Goal: Communication & Community: Answer question/provide support

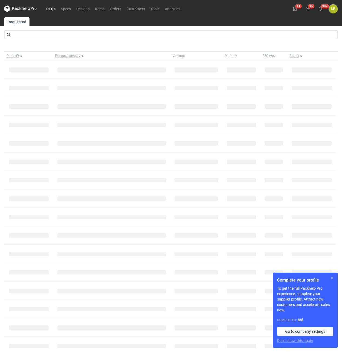
click at [331, 278] on button "button" at bounding box center [332, 278] width 7 height 7
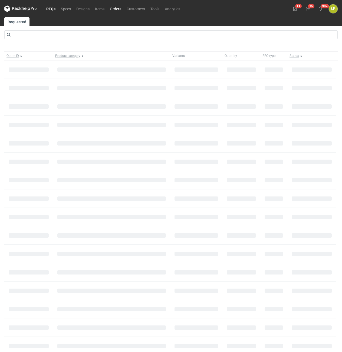
click at [116, 7] on link "Orders" at bounding box center [115, 8] width 17 height 7
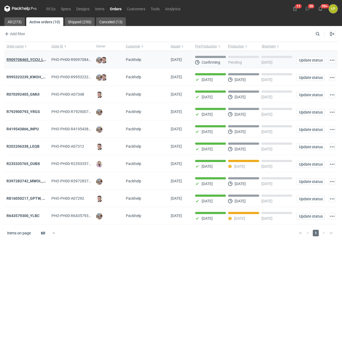
click at [31, 60] on strong "R909708465_YCCU_LQIN" at bounding box center [29, 59] width 44 height 4
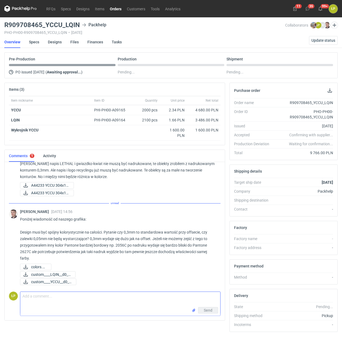
click at [92, 296] on textarea "Comment message" at bounding box center [120, 299] width 200 height 15
paste textarea "Witam, 0,3 mm zalewki to raczej minimum."
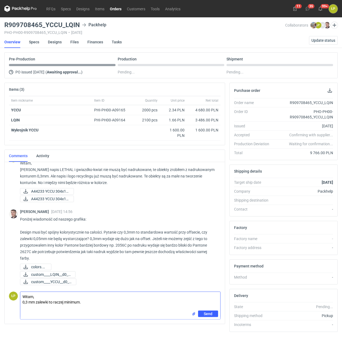
scroll to position [213, 0]
type textarea "Witam, 0,3 mm zalewki to raczej minimum."
click at [206, 315] on span "Send" at bounding box center [208, 314] width 9 height 4
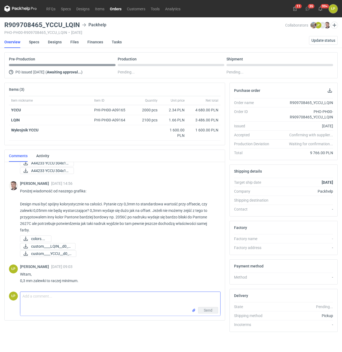
scroll to position [241, 0]
click at [120, 8] on link "Orders" at bounding box center [115, 8] width 17 height 7
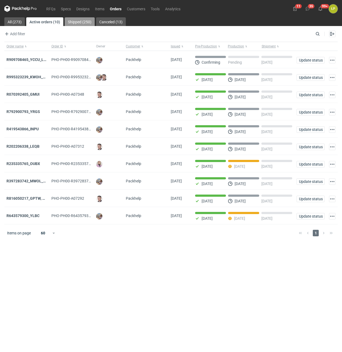
click at [74, 24] on link "Shipped (250)" at bounding box center [80, 21] width 30 height 9
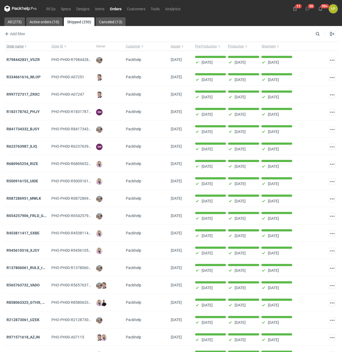
click at [20, 46] on span "Order name" at bounding box center [15, 46] width 17 height 4
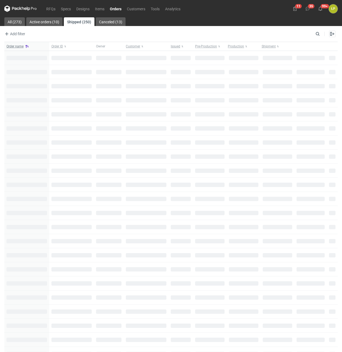
click at [26, 47] on button "Order name" at bounding box center [26, 46] width 45 height 9
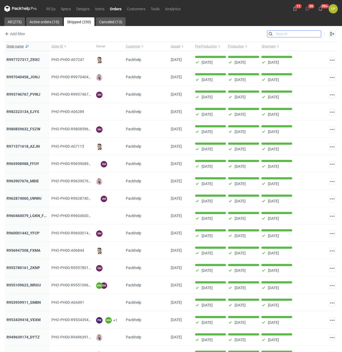
click at [317, 33] on input "Search" at bounding box center [295, 34] width 54 height 7
click at [307, 33] on input "Search" at bounding box center [295, 34] width 54 height 7
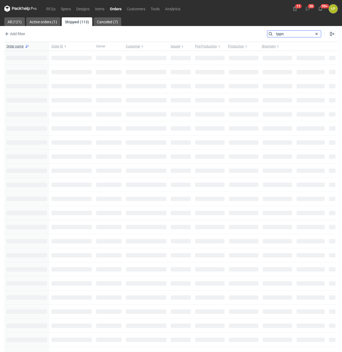
type input "tppn"
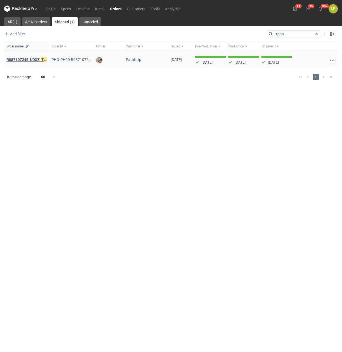
click at [25, 59] on strong "R087107245_UDXZ_ TPPN" at bounding box center [29, 60] width 45 height 6
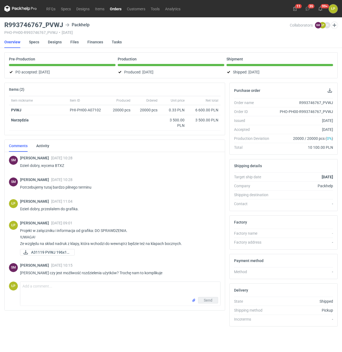
click at [116, 10] on link "Orders" at bounding box center [115, 8] width 17 height 7
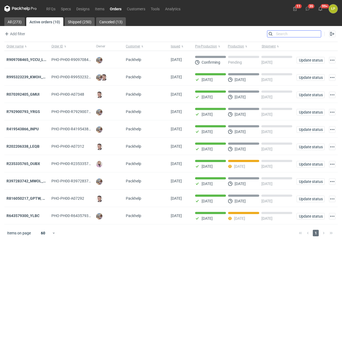
click at [318, 34] on input "Search" at bounding box center [295, 34] width 54 height 7
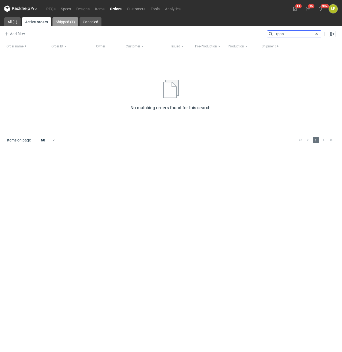
type input "tppn"
click at [57, 24] on link "Shipped (1)" at bounding box center [66, 21] width 26 height 9
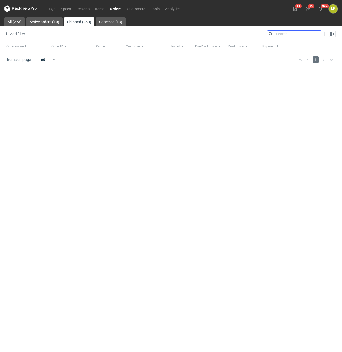
click at [279, 34] on input "Search" at bounding box center [295, 34] width 54 height 7
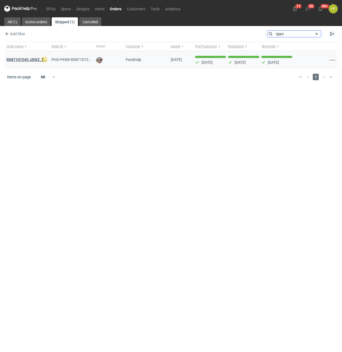
type input "tppn"
click at [37, 60] on strong "R087107245_UDXZ_ TPPN" at bounding box center [29, 60] width 45 height 6
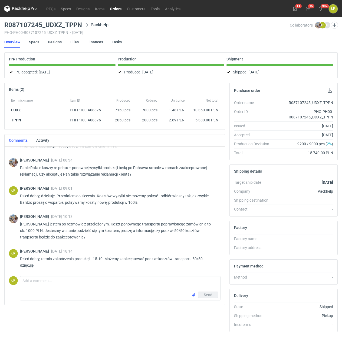
scroll to position [2, 0]
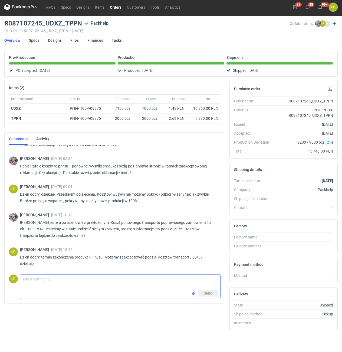
click at [128, 279] on textarea "Comment message" at bounding box center [120, 282] width 200 height 15
type textarea "Dzień dobry, produkcja reprintu gotowa, przesłać raport? z jaką nazwą?"
click at [205, 292] on span "Send" at bounding box center [208, 293] width 9 height 4
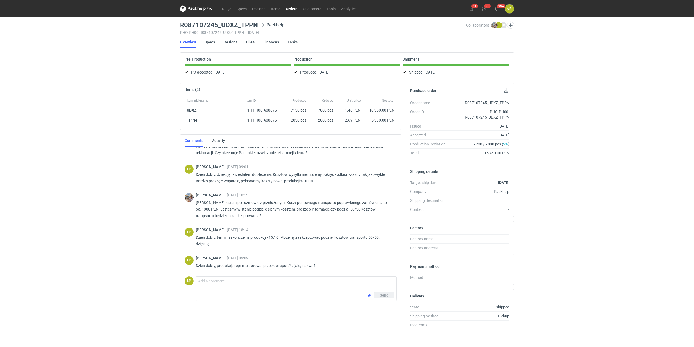
scroll to position [480, 0]
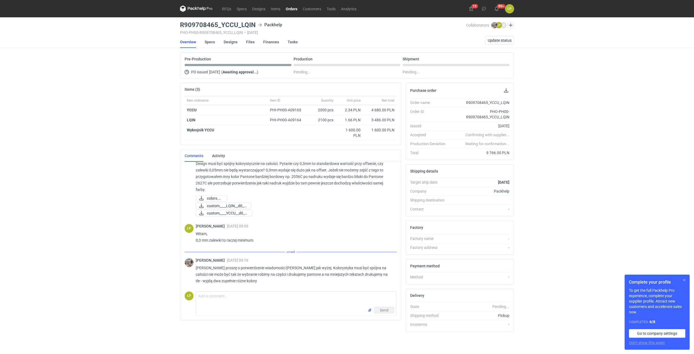
click at [683, 280] on button "button" at bounding box center [684, 280] width 7 height 7
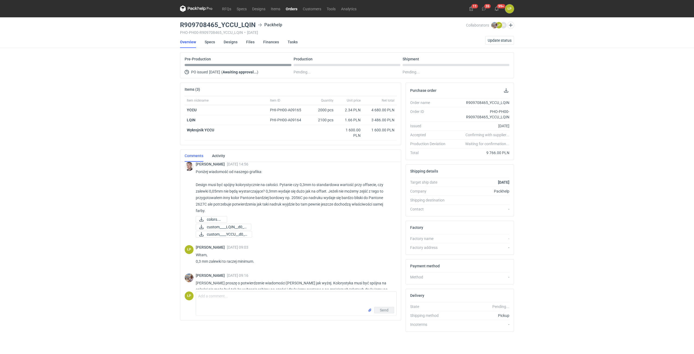
scroll to position [276, 0]
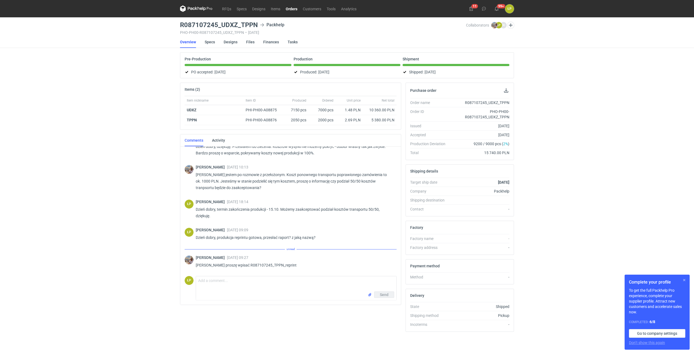
click at [682, 281] on button "button" at bounding box center [684, 280] width 7 height 7
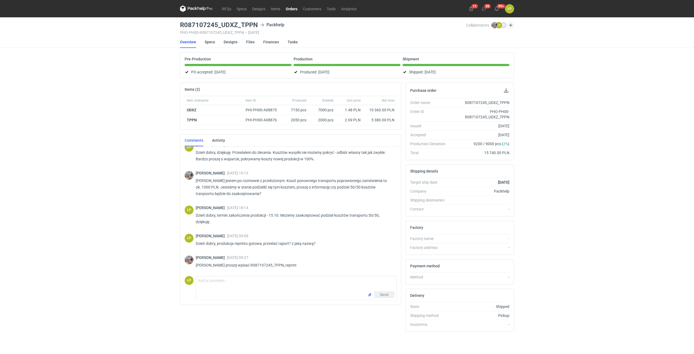
scroll to position [424, 0]
click at [196, 302] on div "Michał Palasek 18 Sep 2025 10:22 Dzień dobry. Panie Łukaszu proszę o sprawdzeni…" at bounding box center [290, 226] width 221 height 158
